Goal: Book appointment/travel/reservation

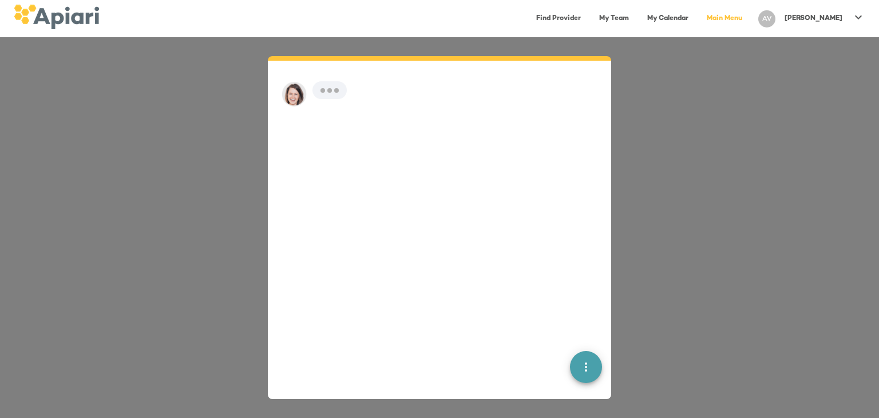
scroll to position [16, 0]
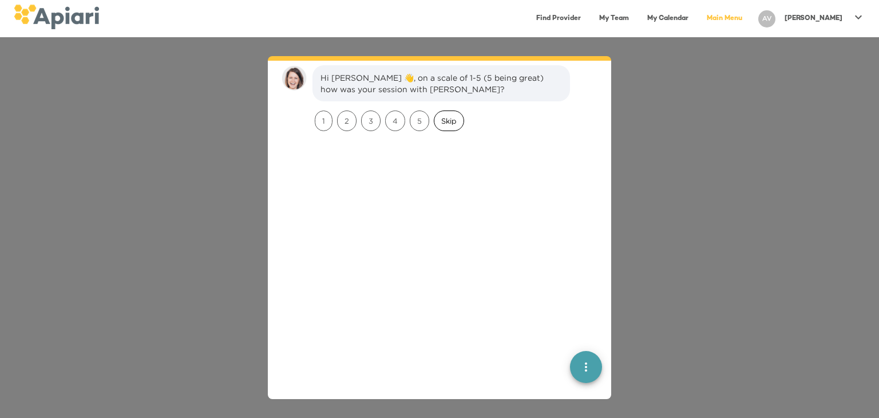
click at [444, 120] on span "Skip" at bounding box center [449, 121] width 29 height 11
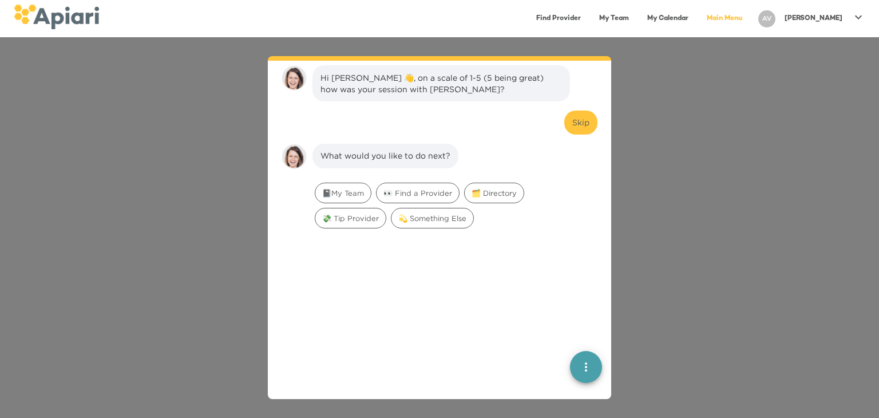
scroll to position [94, 0]
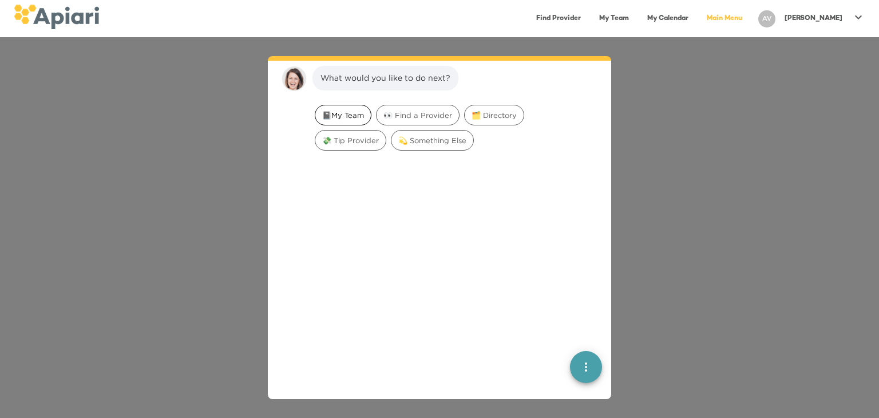
click at [349, 113] on span "📓My Team" at bounding box center [343, 115] width 56 height 11
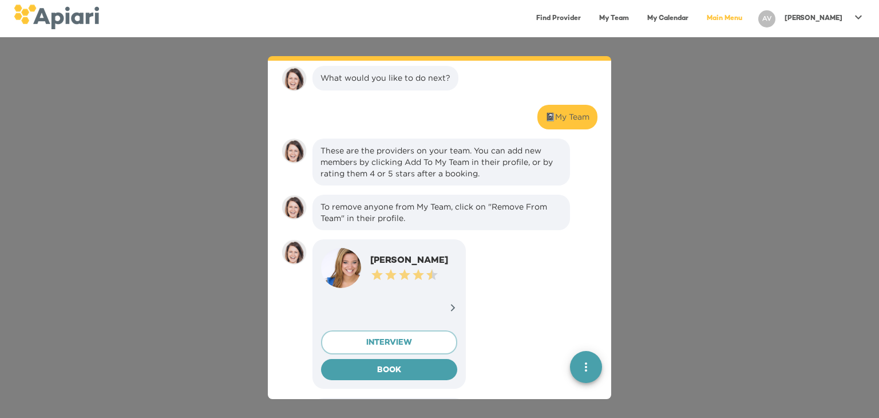
scroll to position [167, 0]
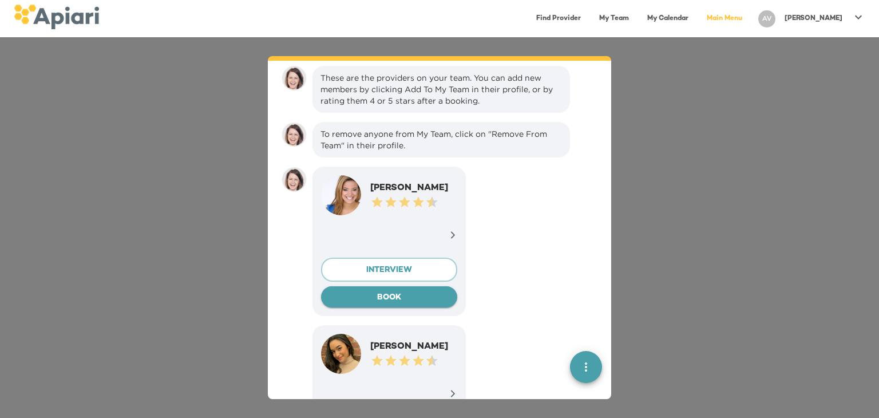
click at [376, 297] on span "BOOK" at bounding box center [389, 298] width 118 height 14
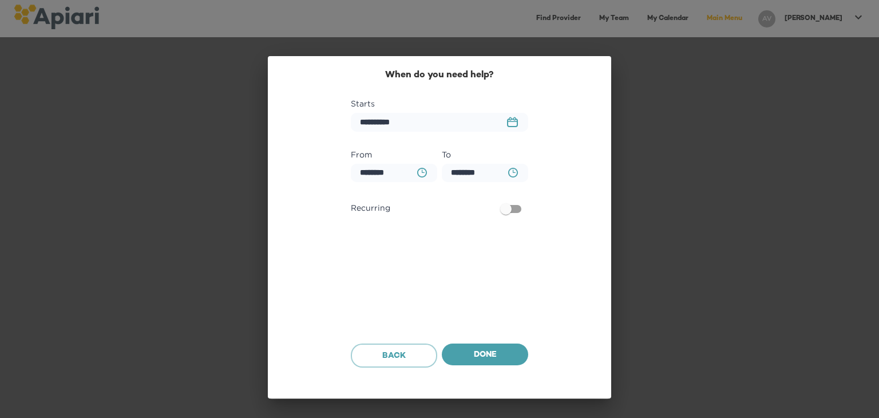
scroll to position [625, 0]
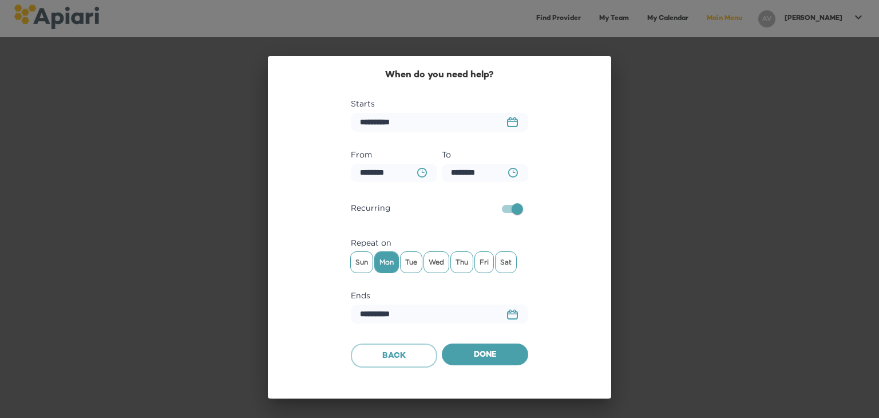
click at [511, 113] on button "23979DC4-A7E4-489C-88E7-37869341D308 Created with sketchtool." at bounding box center [512, 122] width 25 height 24
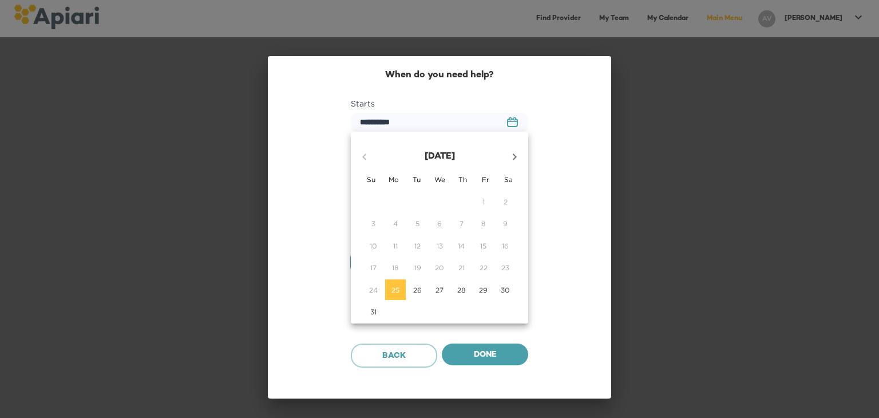
click at [518, 163] on icon "button" at bounding box center [515, 157] width 14 height 14
click at [412, 223] on span "9" at bounding box center [418, 224] width 21 height 10
type input "**********"
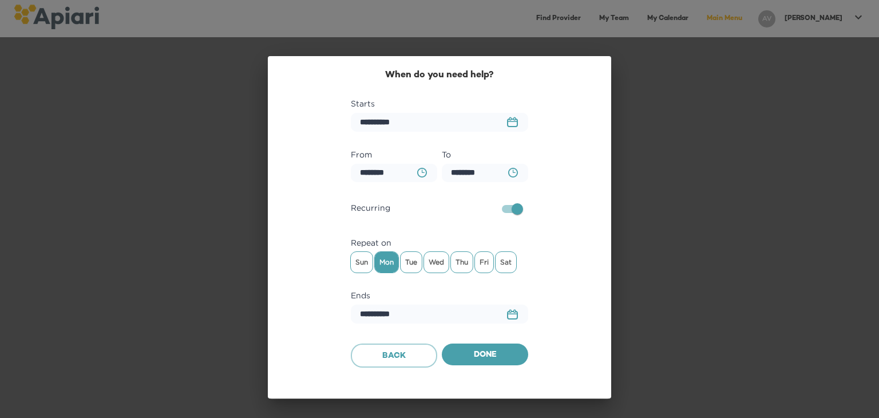
click at [417, 176] on icon "BA0D2328-0349-4FFE-B945-982DA367CA30 Created with sketchtool." at bounding box center [422, 173] width 10 height 10
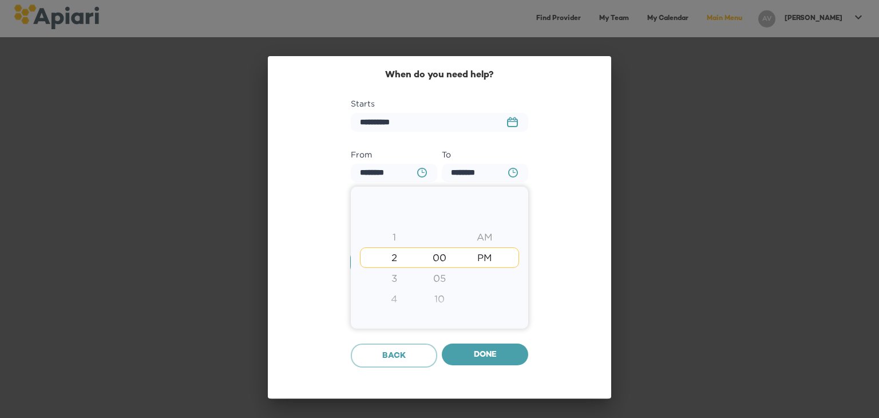
click at [393, 280] on div "3" at bounding box center [394, 278] width 45 height 21
type input "********"
click at [394, 298] on div "5" at bounding box center [394, 299] width 45 height 21
type input "********"
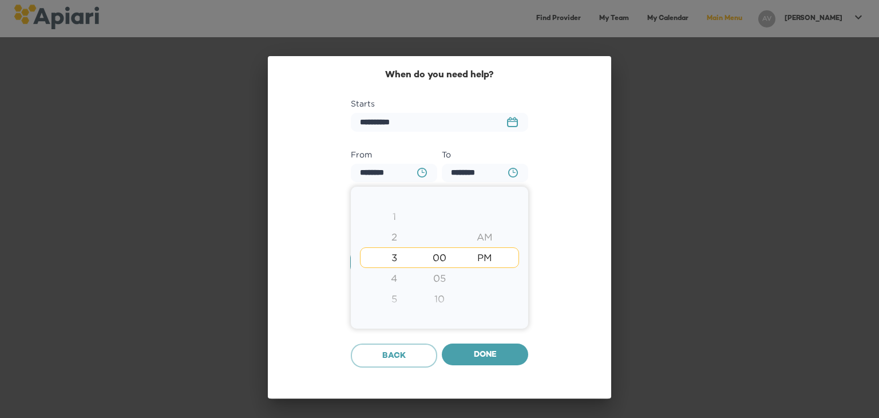
type input "********"
click at [395, 218] on div "3" at bounding box center [394, 216] width 45 height 21
type input "********"
click at [473, 176] on div at bounding box center [439, 209] width 879 height 418
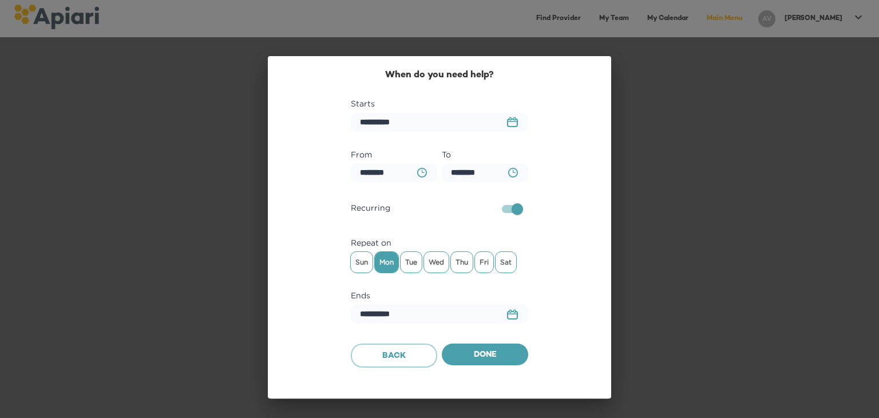
click at [512, 172] on icon "BA0D2328-0349-4FFE-B945-982DA367CA30 Created with sketchtool." at bounding box center [513, 173] width 10 height 10
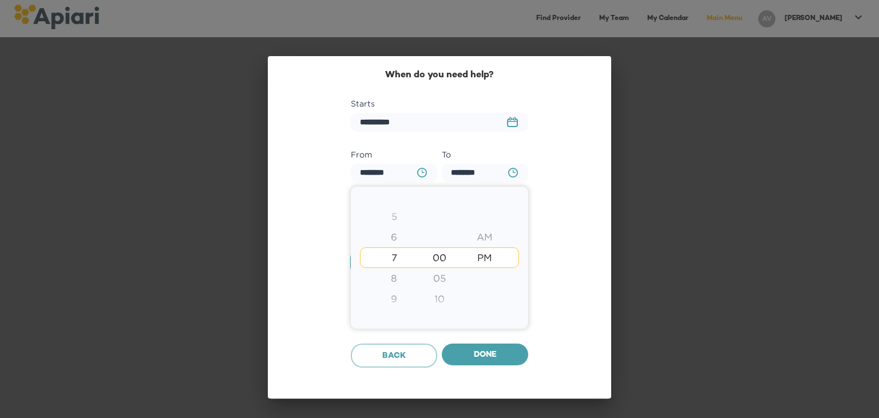
click at [394, 220] on div "5" at bounding box center [394, 216] width 45 height 21
click at [436, 297] on div "10" at bounding box center [439, 299] width 45 height 21
click at [441, 278] on div "15" at bounding box center [439, 278] width 45 height 21
click at [439, 220] on div "05" at bounding box center [439, 216] width 45 height 21
click at [437, 241] on div "00" at bounding box center [439, 237] width 45 height 21
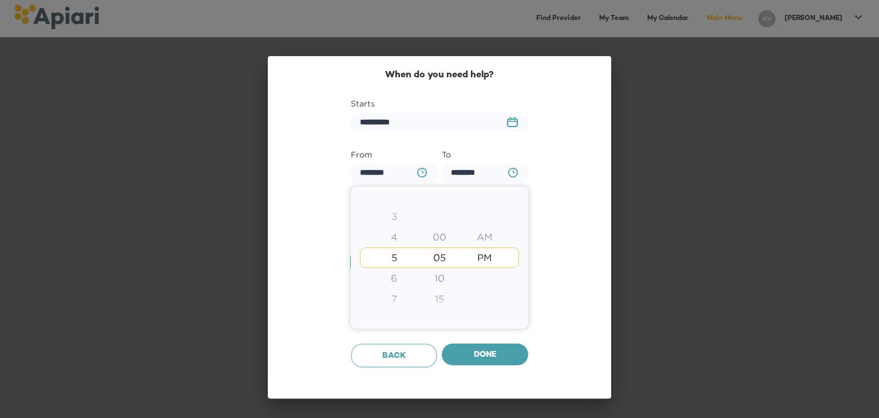
type input "********"
click at [547, 263] on div at bounding box center [439, 209] width 879 height 418
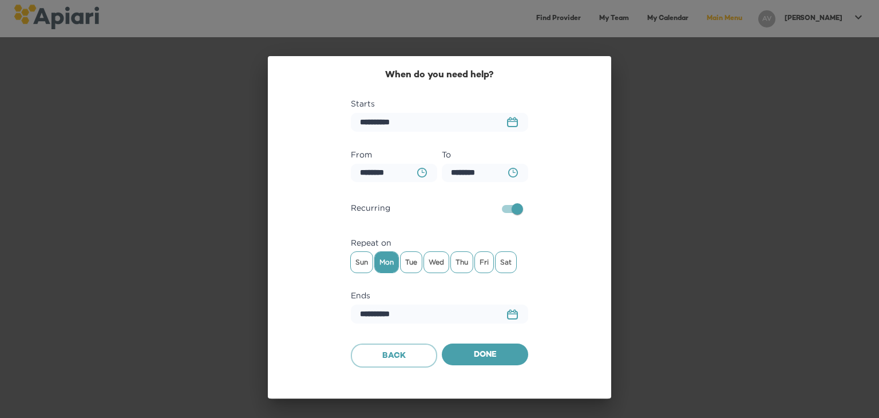
click at [389, 262] on span "Mon" at bounding box center [386, 262] width 23 height 17
click at [409, 263] on span "Tue" at bounding box center [411, 262] width 21 height 17
click at [440, 263] on span "Wed" at bounding box center [436, 262] width 25 height 17
click at [459, 263] on span "Thu" at bounding box center [462, 262] width 22 height 17
click at [477, 262] on span "Fri" at bounding box center [484, 262] width 18 height 17
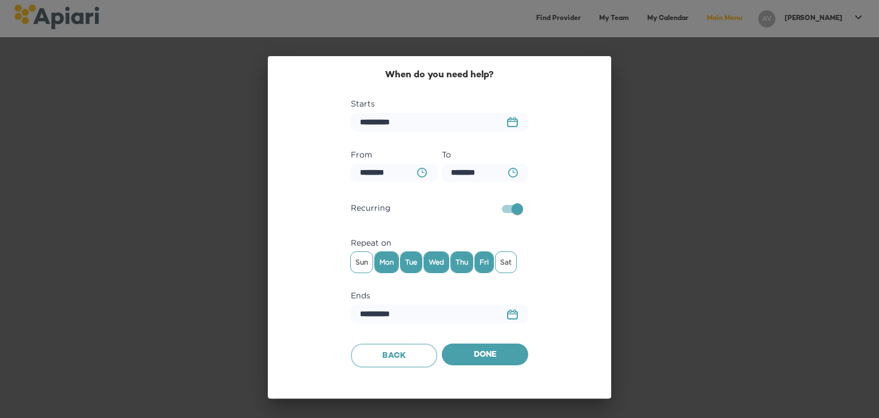
click at [384, 266] on span "Mon" at bounding box center [386, 262] width 23 height 17
click at [532, 283] on div "**********" at bounding box center [440, 219] width 316 height 302
click at [515, 312] on rect "button" at bounding box center [515, 311] width 2 height 3
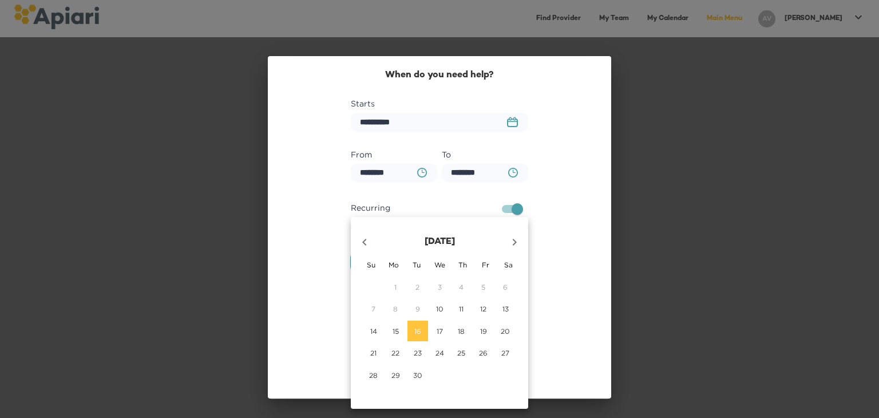
click at [513, 240] on icon "button" at bounding box center [515, 242] width 14 height 14
click at [485, 291] on p "5" at bounding box center [483, 287] width 4 height 10
type input "**********"
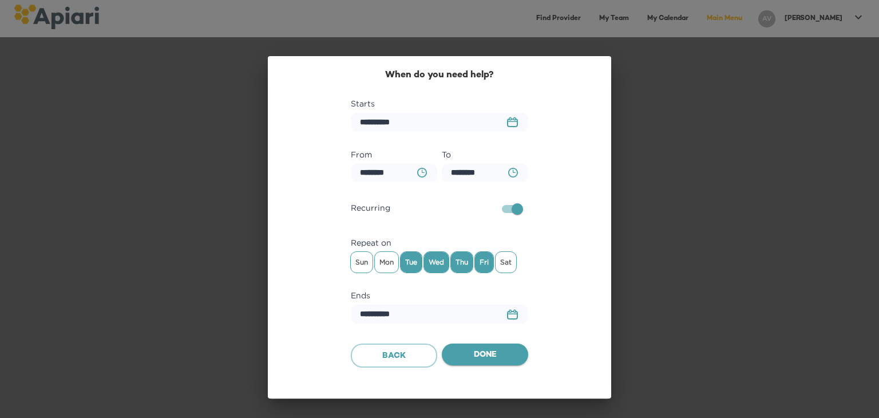
click at [480, 358] on span "Done" at bounding box center [485, 355] width 68 height 14
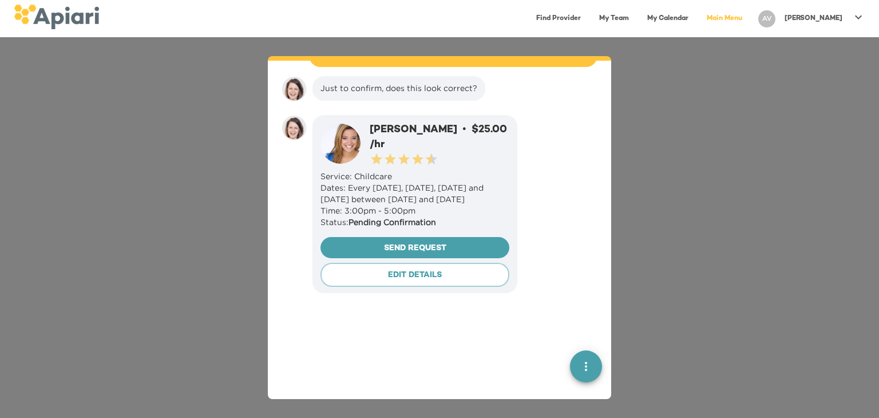
scroll to position [709, 0]
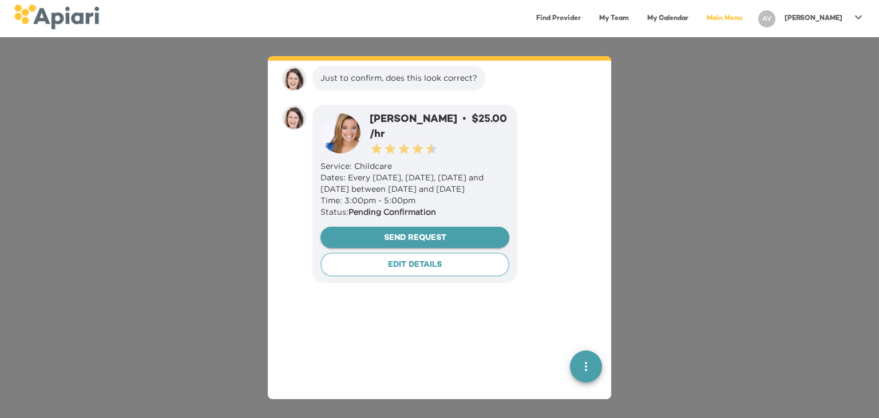
click at [424, 246] on span "Send Request" at bounding box center [415, 238] width 171 height 14
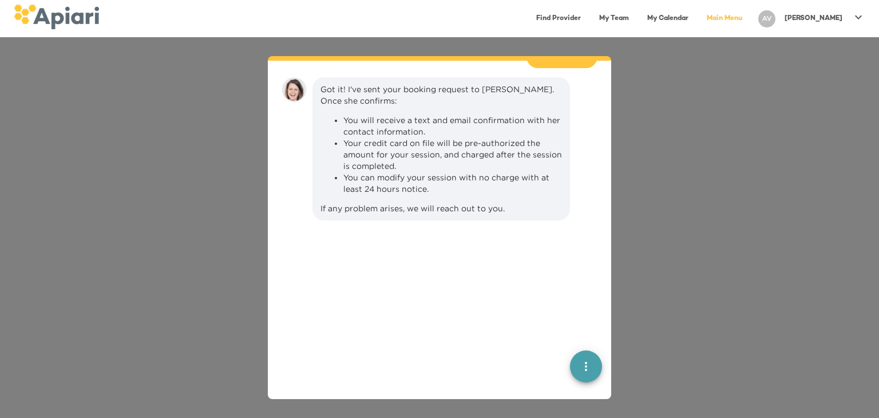
scroll to position [975, 0]
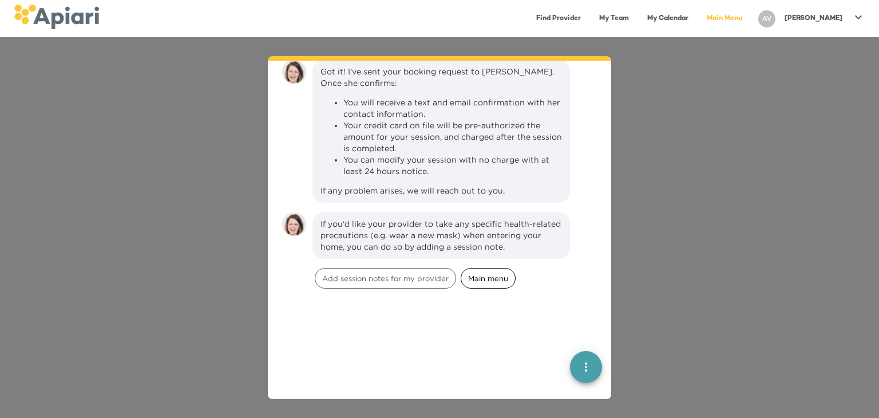
click at [490, 281] on span "Main menu" at bounding box center [488, 278] width 54 height 11
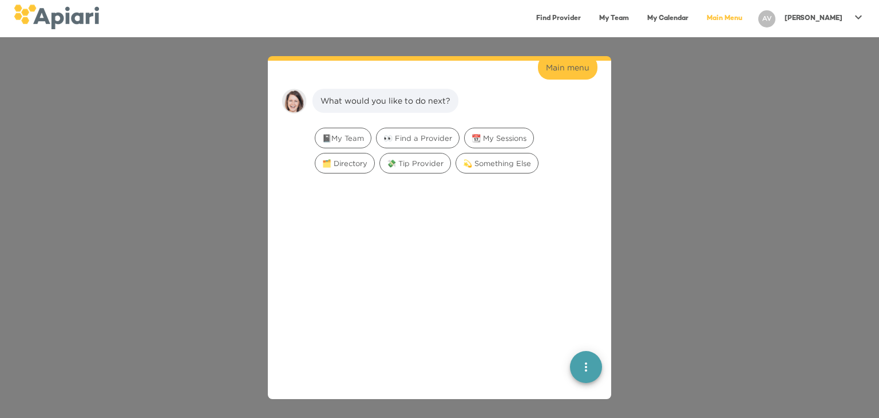
scroll to position [1217, 0]
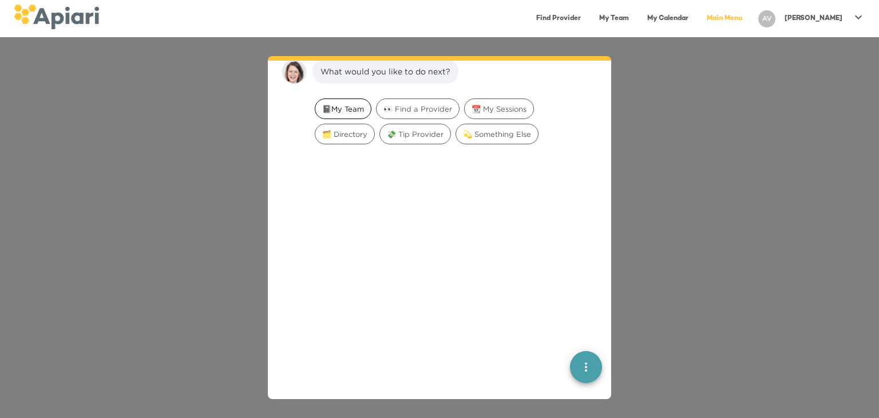
click at [341, 113] on span "📓My Team" at bounding box center [343, 109] width 56 height 11
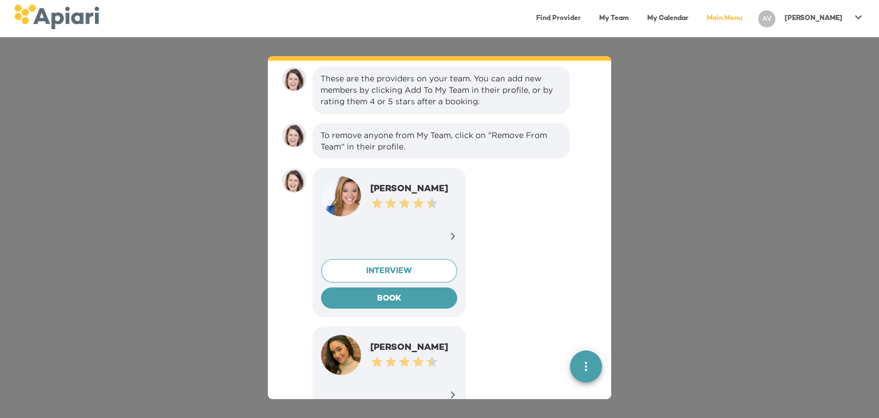
scroll to position [1289, 0]
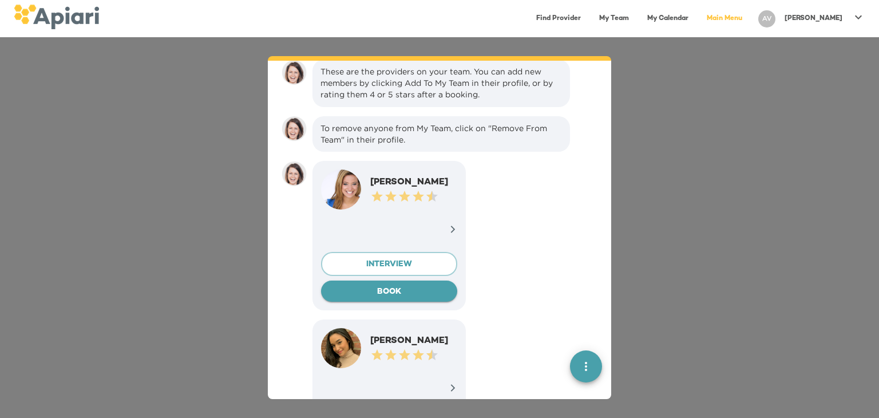
click at [362, 296] on span "BOOK" at bounding box center [389, 292] width 118 height 14
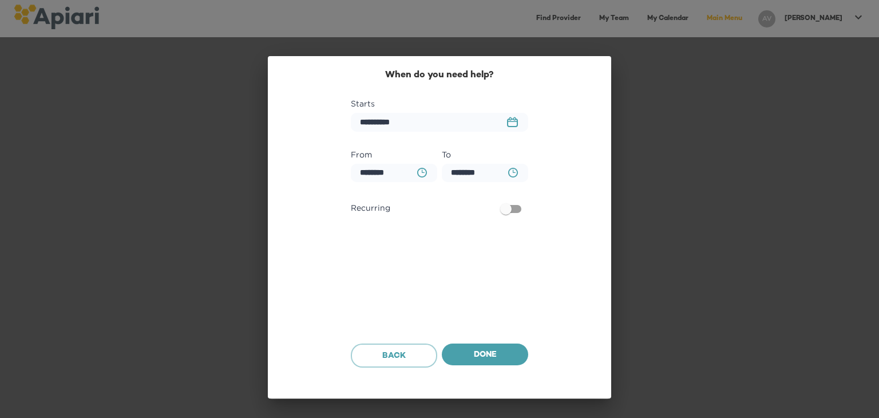
scroll to position [1748, 0]
click at [515, 119] on rect "button" at bounding box center [515, 119] width 2 height 3
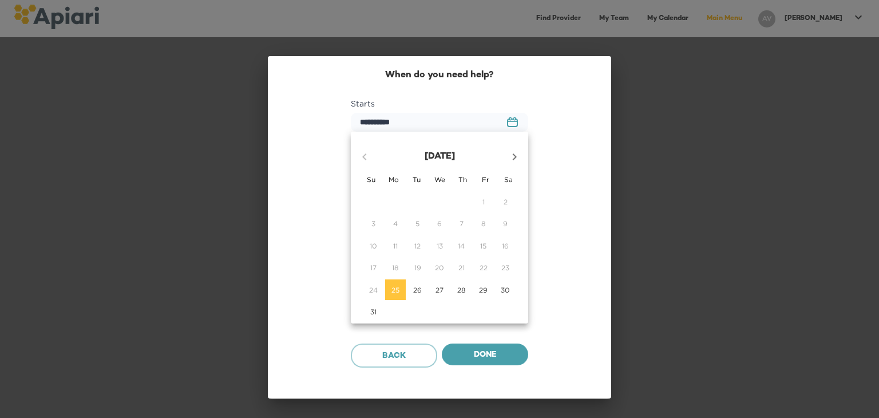
click at [513, 156] on icon "button" at bounding box center [515, 157] width 14 height 14
click at [460, 200] on p "4" at bounding box center [461, 202] width 5 height 10
type input "**********"
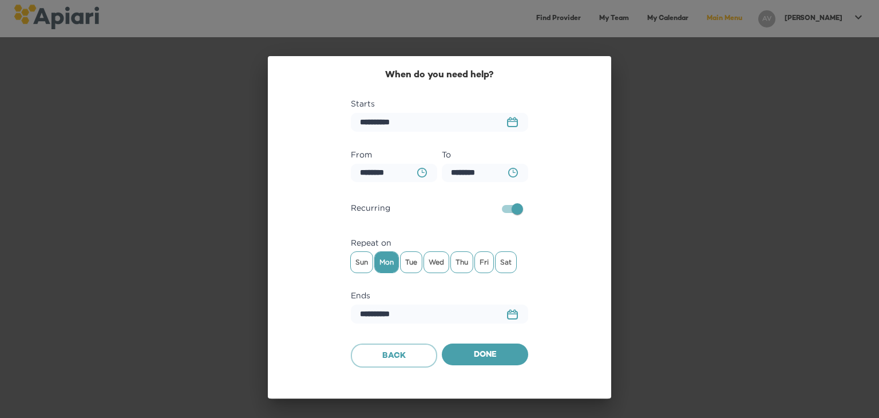
click at [508, 312] on rect "button" at bounding box center [513, 314] width 10 height 7
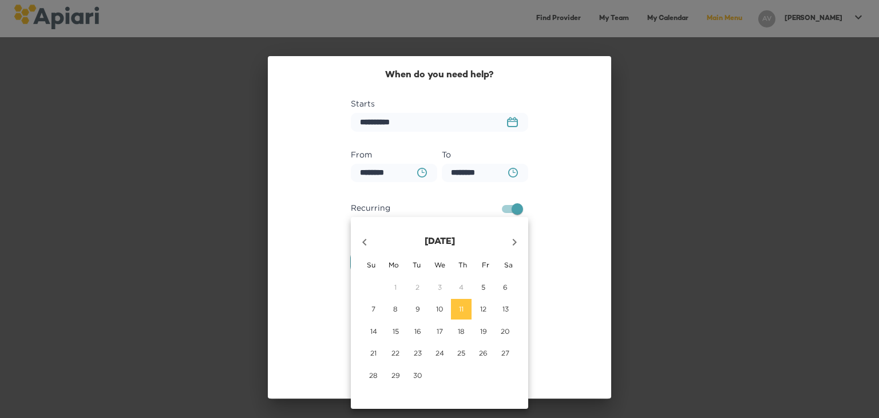
click at [487, 284] on span "5" at bounding box center [483, 287] width 21 height 10
type input "**********"
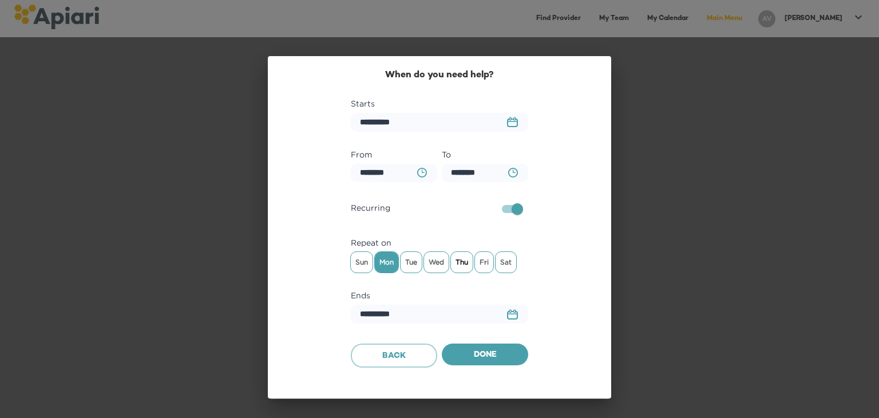
click at [469, 266] on span "Thu" at bounding box center [462, 262] width 22 height 17
click at [485, 264] on span "Fri" at bounding box center [484, 262] width 18 height 17
click at [387, 255] on span "Mon" at bounding box center [386, 262] width 23 height 17
click at [423, 172] on icon "BA0D2328-0349-4FFE-B945-982DA367CA30 Created with sketchtool." at bounding box center [422, 173] width 10 height 10
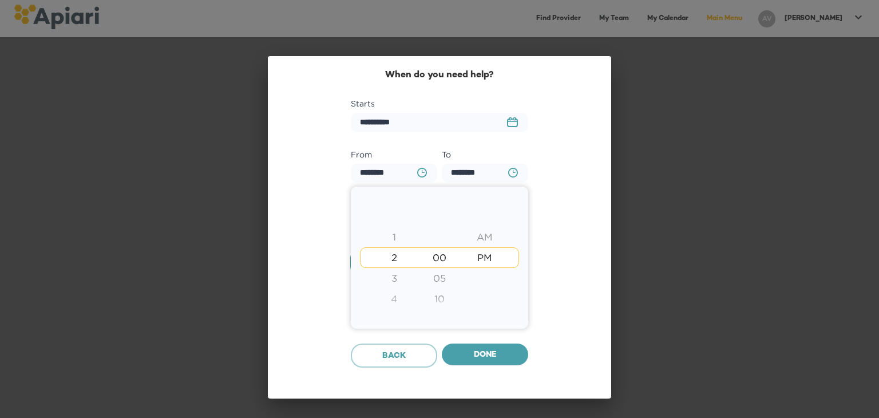
click at [397, 280] on div "3" at bounding box center [394, 278] width 45 height 21
type input "********"
click at [513, 173] on div at bounding box center [439, 209] width 879 height 418
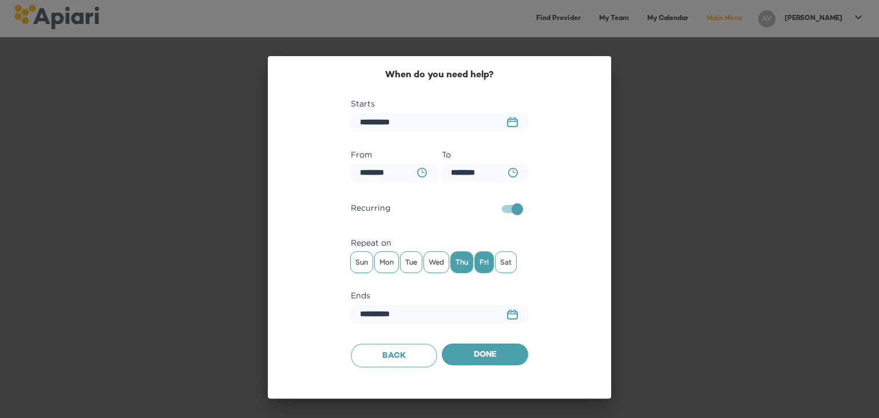
click at [513, 173] on icon "BA0D2328-0349-4FFE-B945-982DA367CA30 Created with sketchtool." at bounding box center [513, 173] width 10 height 10
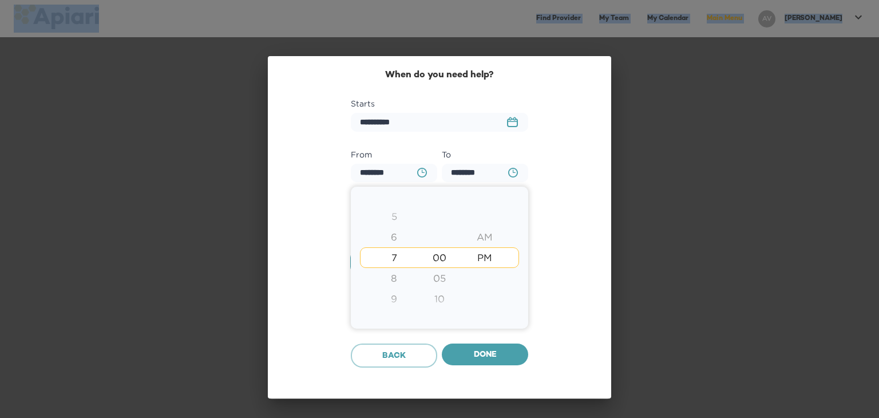
click at [513, 173] on div at bounding box center [439, 209] width 879 height 418
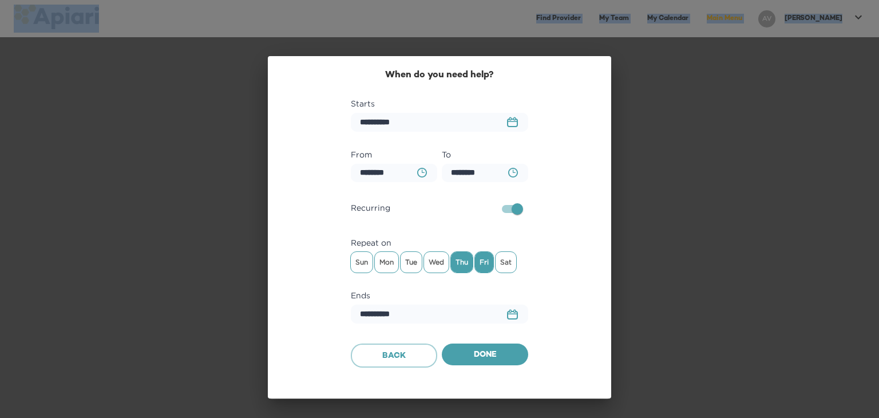
click at [513, 173] on icon "BA0D2328-0349-4FFE-B945-982DA367CA30 Created with sketchtool." at bounding box center [513, 173] width 10 height 10
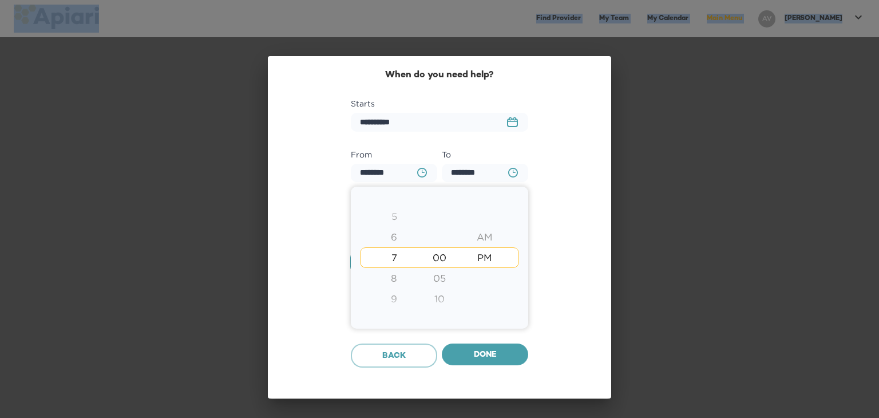
click at [397, 216] on div "5" at bounding box center [394, 216] width 45 height 21
type input "********"
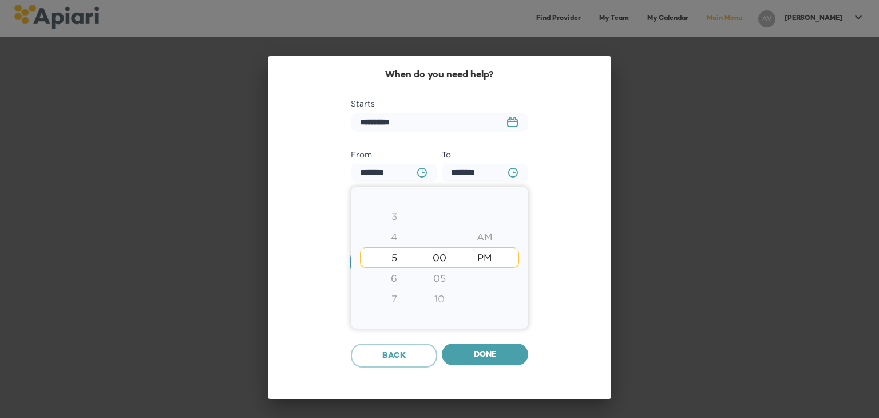
click at [568, 250] on div at bounding box center [439, 209] width 879 height 418
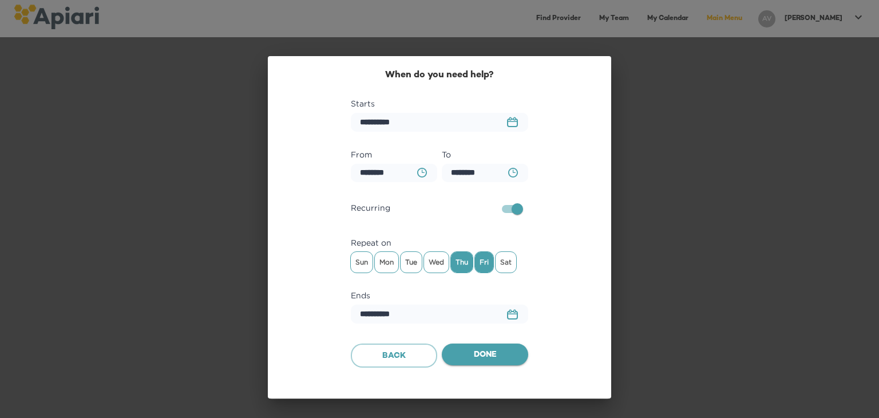
click at [480, 354] on span "Done" at bounding box center [485, 355] width 68 height 14
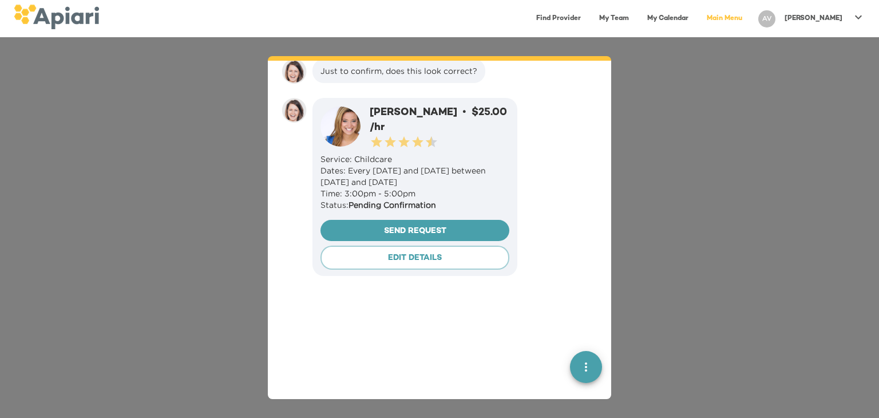
scroll to position [1832, 0]
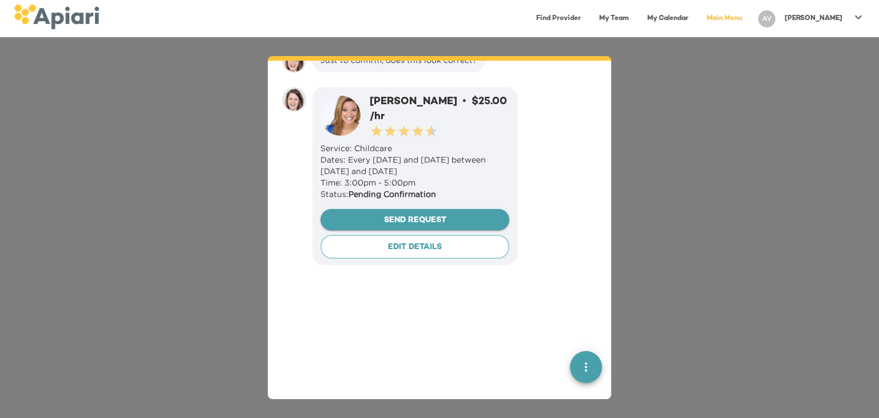
click at [412, 226] on span "Send Request" at bounding box center [415, 221] width 171 height 14
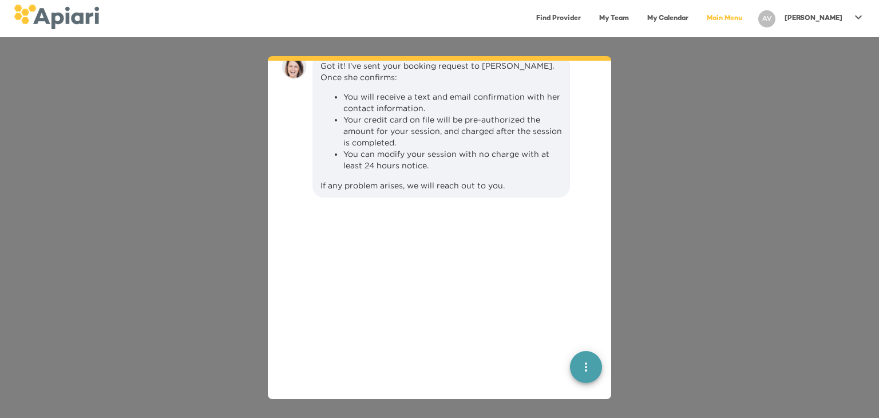
scroll to position [2086, 0]
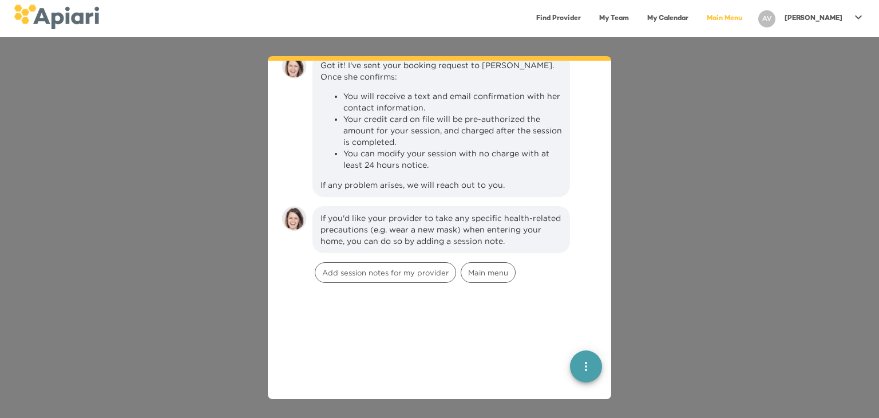
click at [721, 143] on div "Hi [PERSON_NAME] 👋, on a scale of 1-5 (5 being great) how was your session with…" at bounding box center [439, 227] width 879 height 381
